Goal: Task Accomplishment & Management: Manage account settings

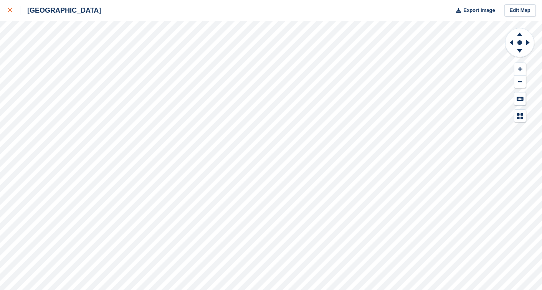
click at [2, 11] on link at bounding box center [10, 10] width 20 height 21
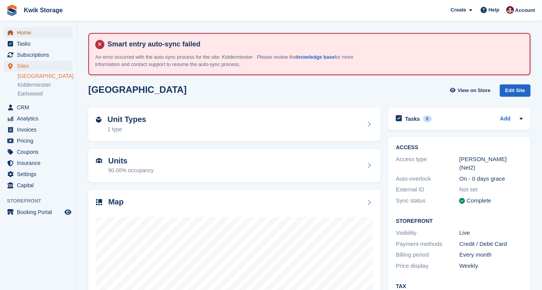
click at [63, 35] on span "Home" at bounding box center [40, 32] width 46 height 11
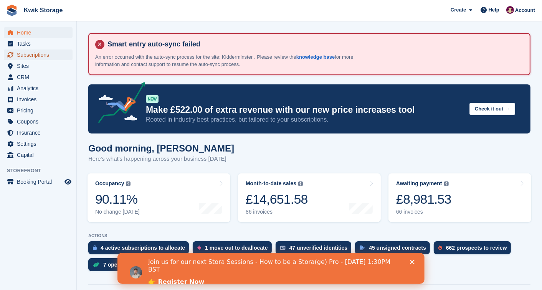
click at [60, 54] on span "Subscriptions" at bounding box center [40, 55] width 46 height 11
